Goal: Information Seeking & Learning: Learn about a topic

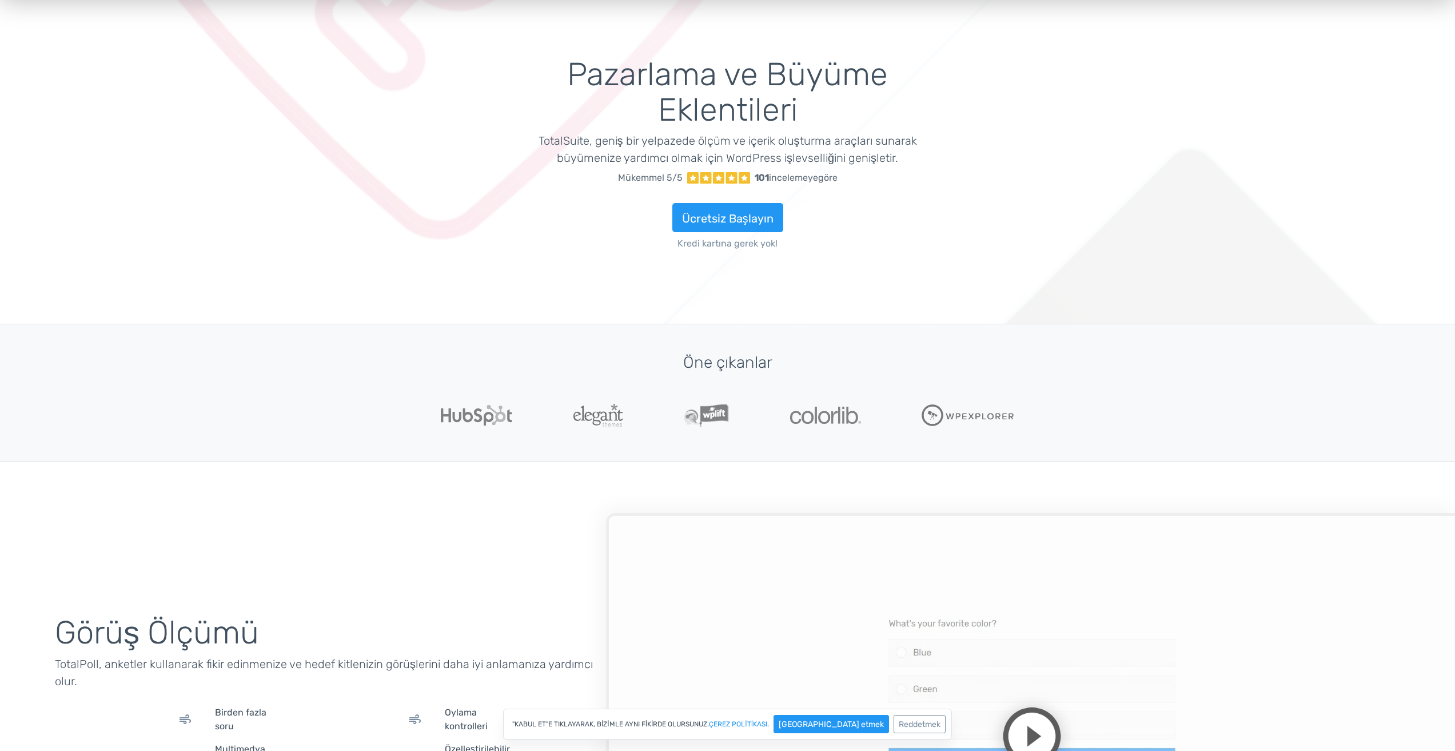
scroll to position [57, 0]
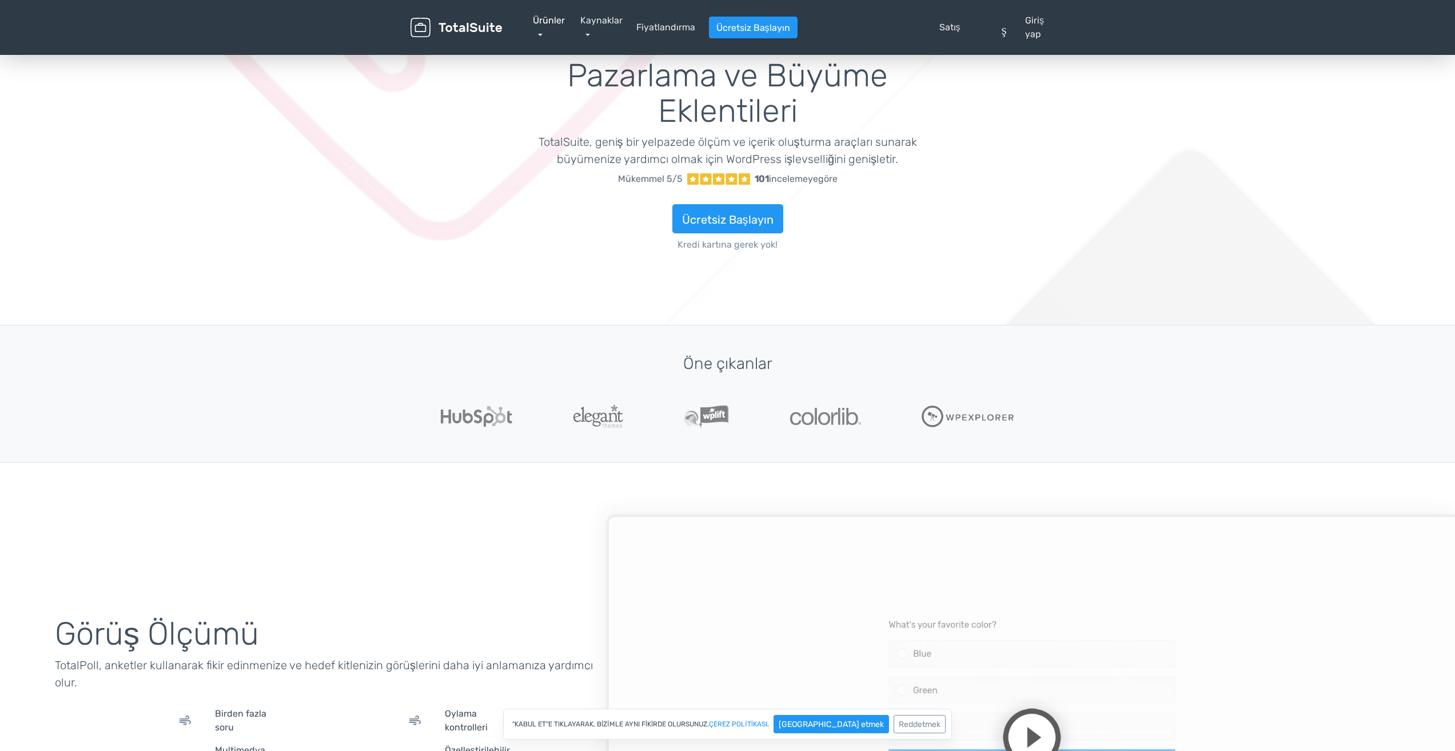
click at [536, 15] on font "Ürünler" at bounding box center [549, 20] width 32 height 11
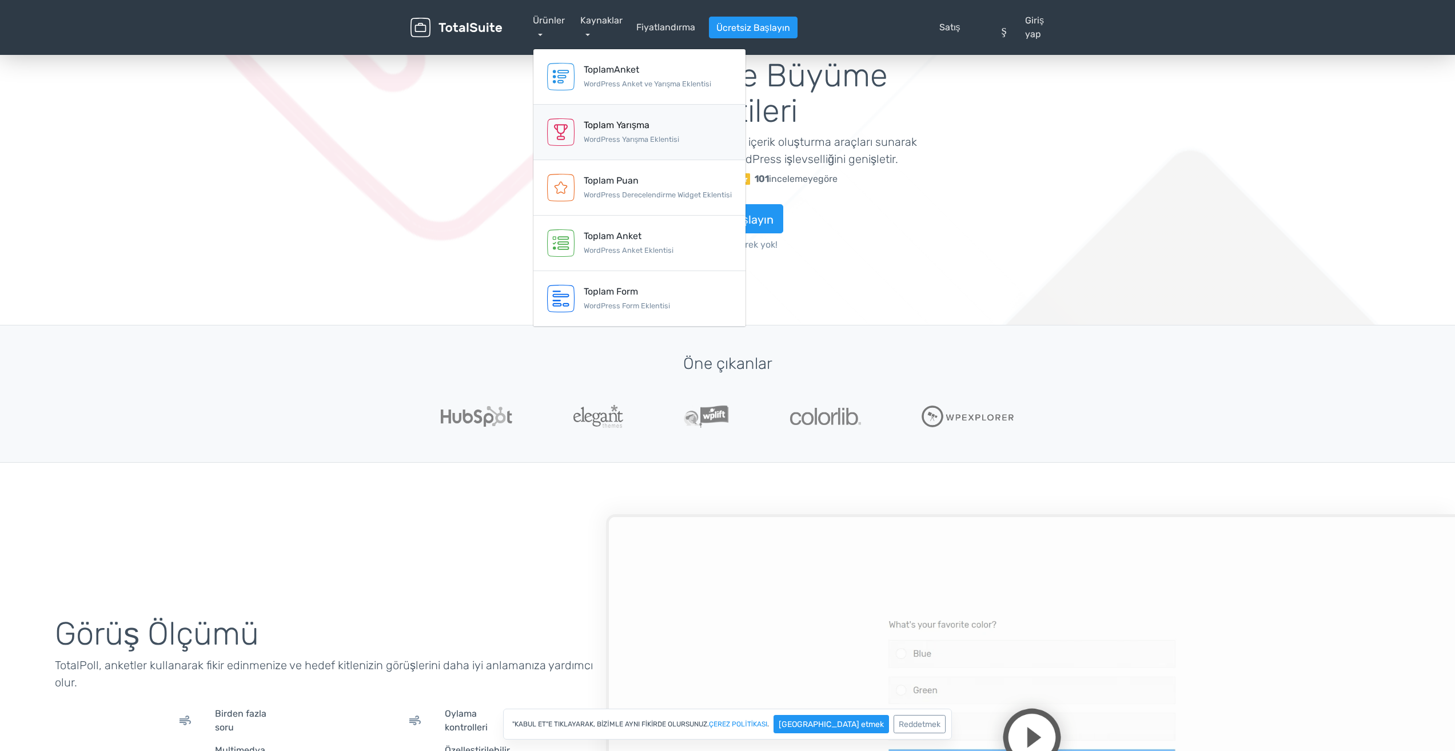
click at [621, 125] on font "Toplam Yarışma" at bounding box center [617, 124] width 66 height 11
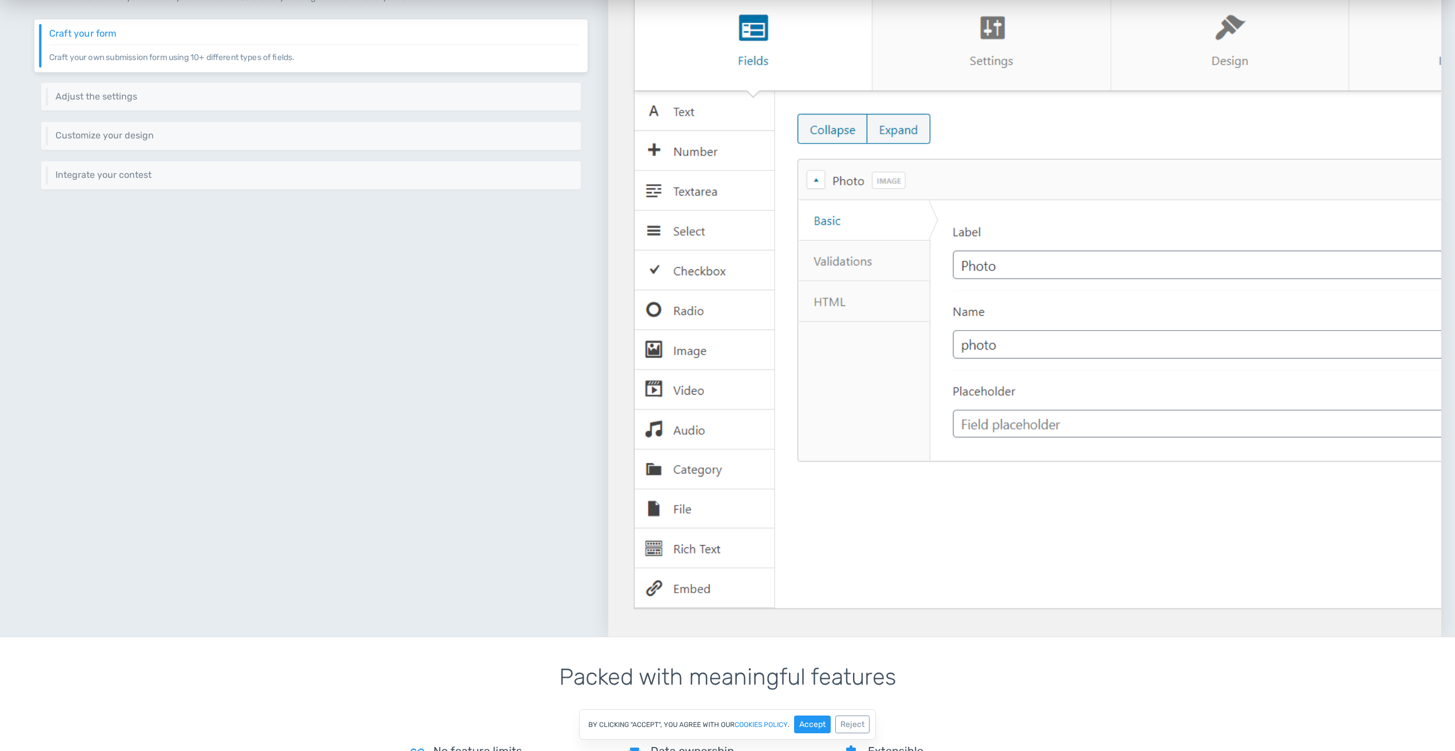
scroll to position [171, 0]
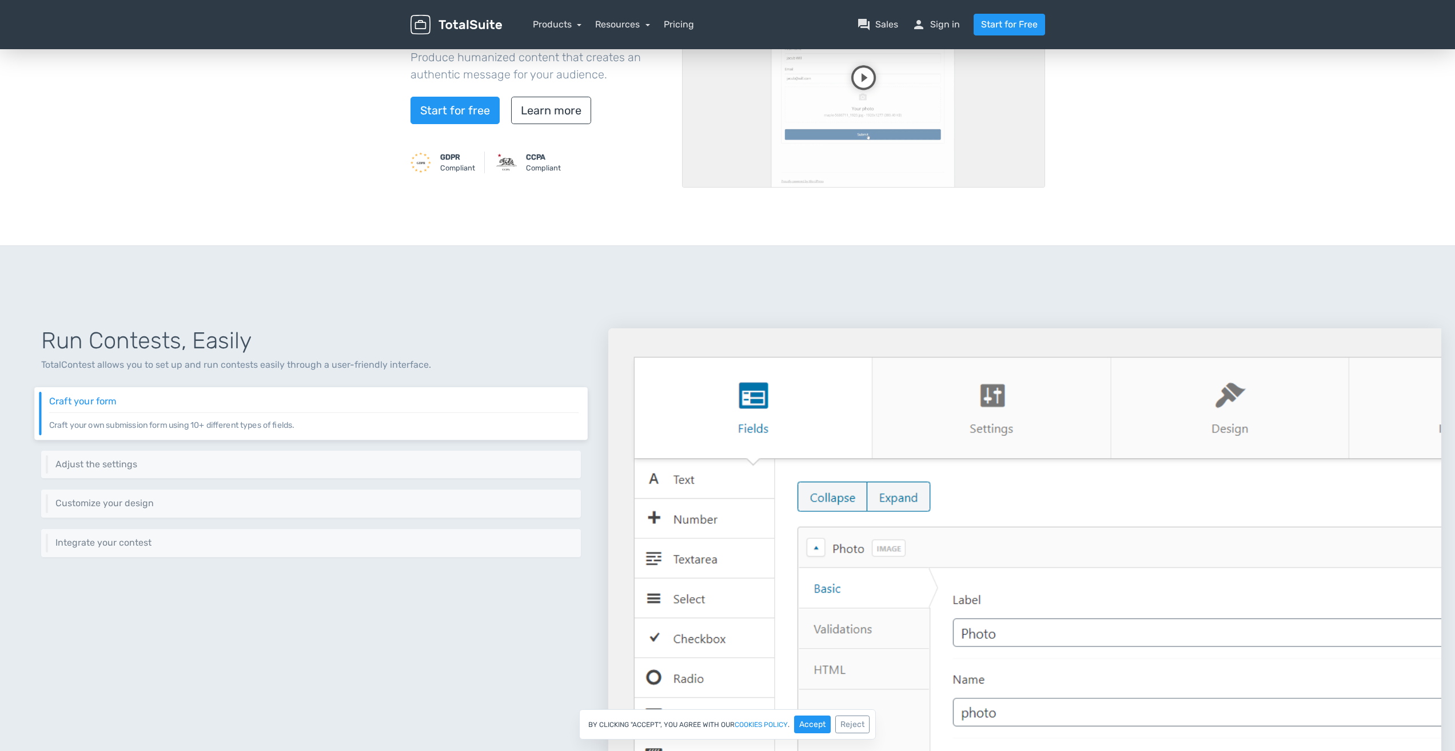
click at [712, 354] on img at bounding box center [1024, 666] width 833 height 676
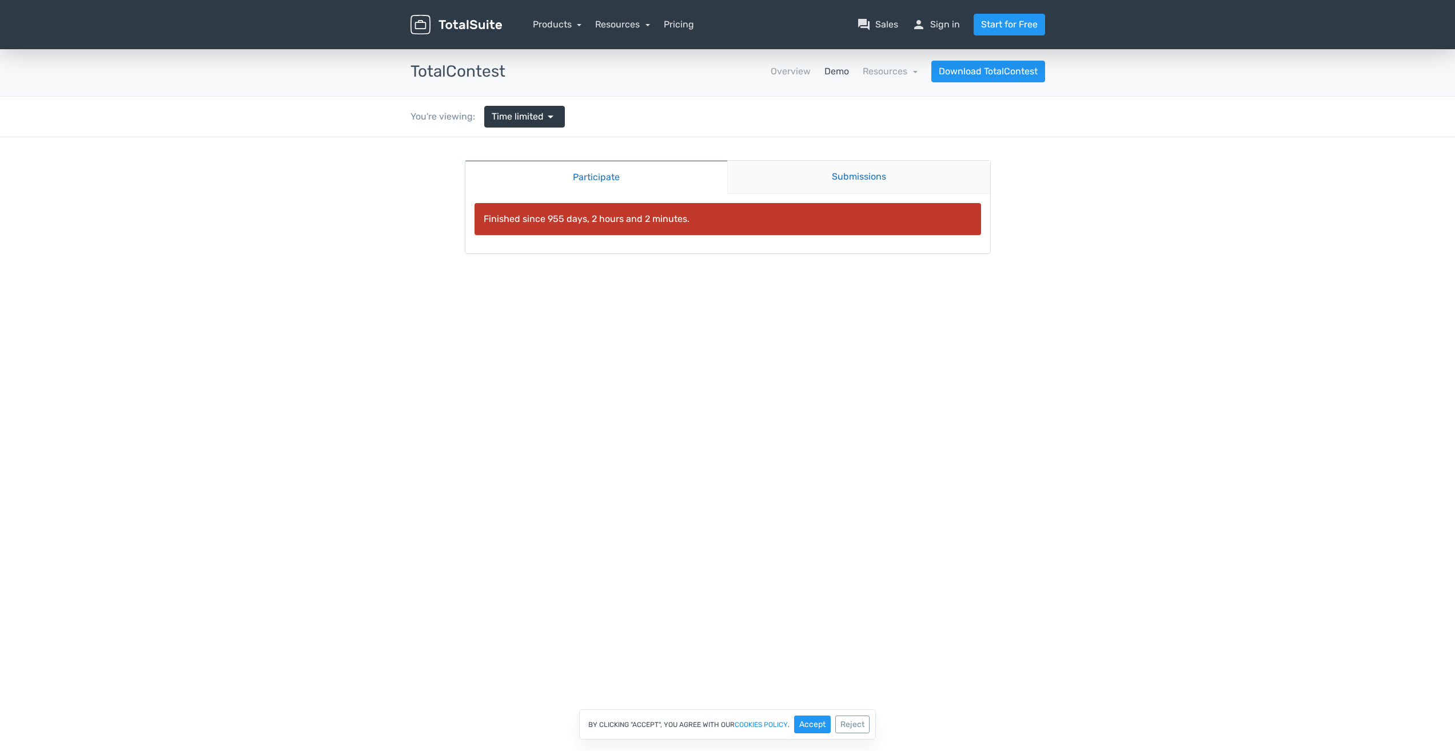
click at [840, 173] on link "Submissions" at bounding box center [858, 177] width 263 height 33
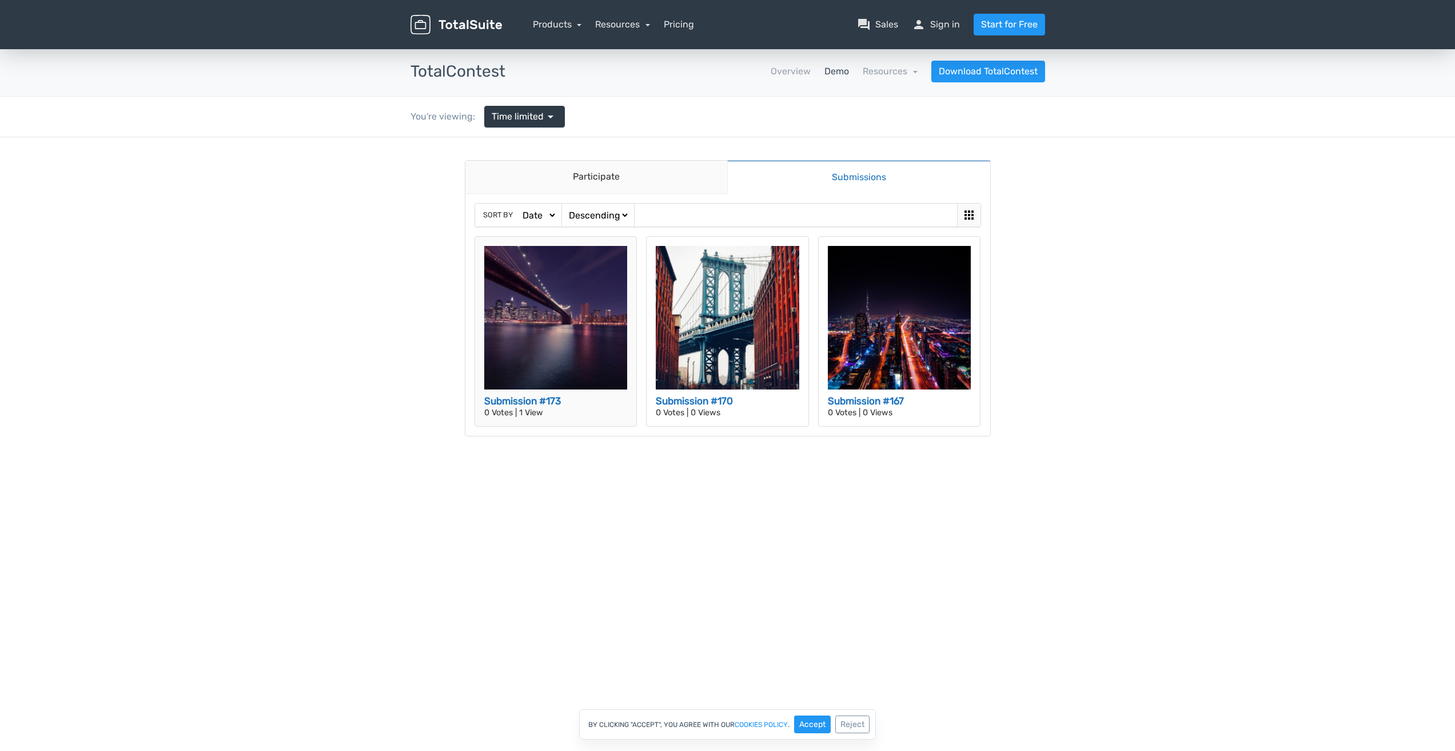
click at [582, 306] on img at bounding box center [555, 317] width 143 height 143
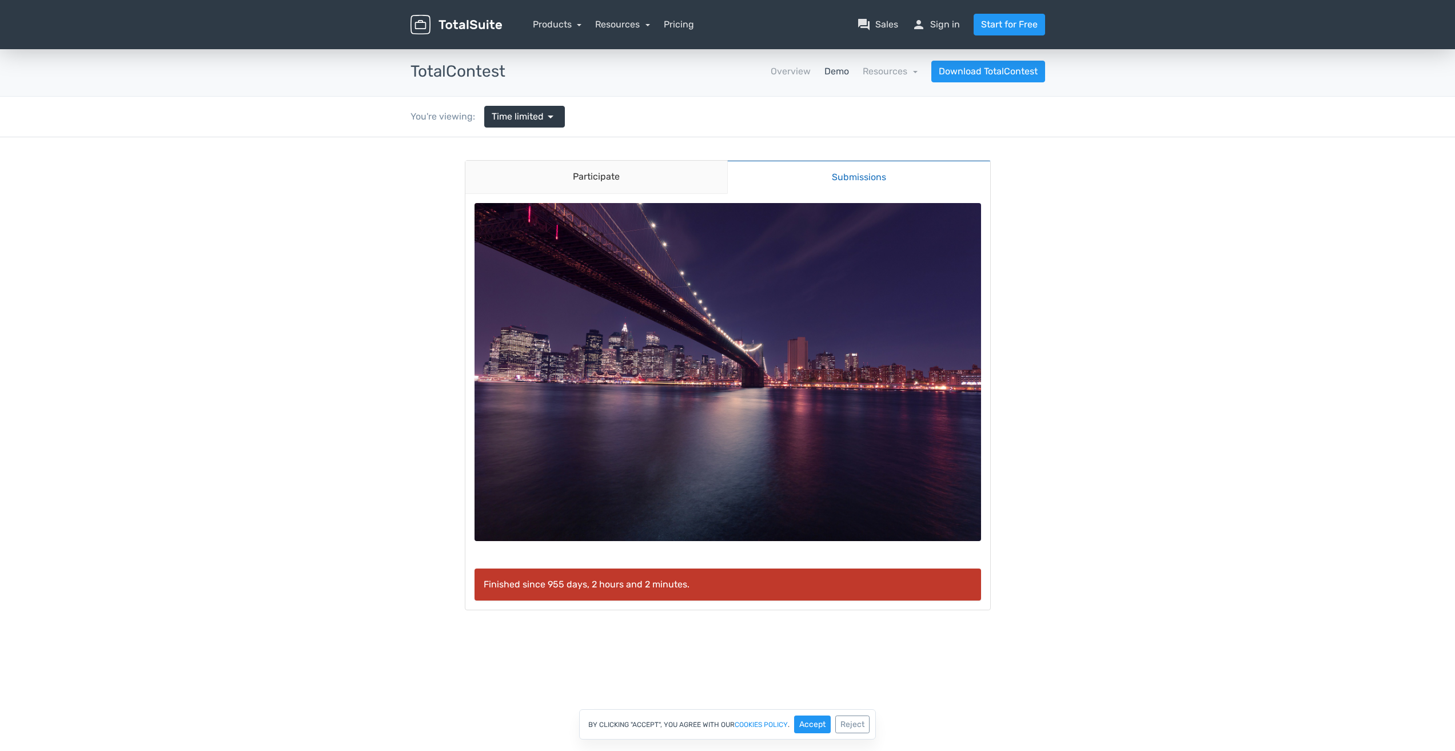
click at [691, 360] on img at bounding box center [727, 372] width 506 height 338
click at [888, 163] on link "Submissions" at bounding box center [858, 177] width 263 height 34
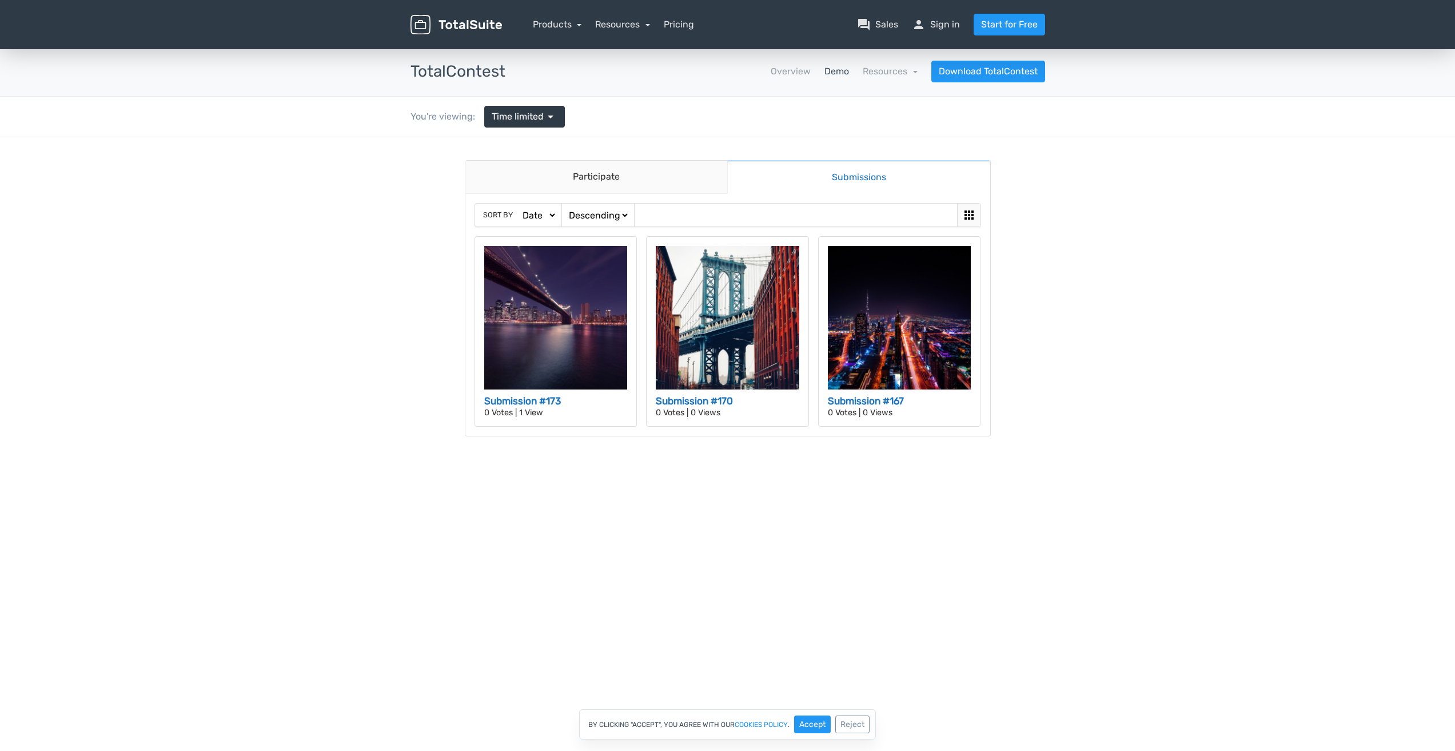
click at [716, 206] on div "Sort by Date Views Votes Title Ascending Descending" at bounding box center [727, 215] width 505 height 23
click at [724, 214] on div "Sort by Date Views Votes Title Ascending Descending" at bounding box center [727, 215] width 505 height 23
